Goal: Information Seeking & Learning: Learn about a topic

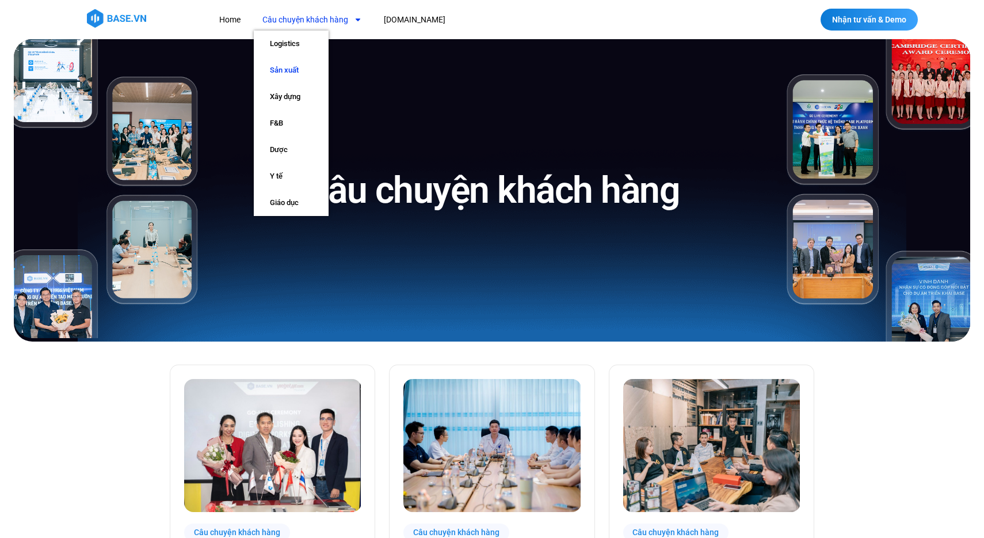
click at [288, 70] on link "Sản xuất" at bounding box center [291, 70] width 75 height 26
